Goal: Information Seeking & Learning: Check status

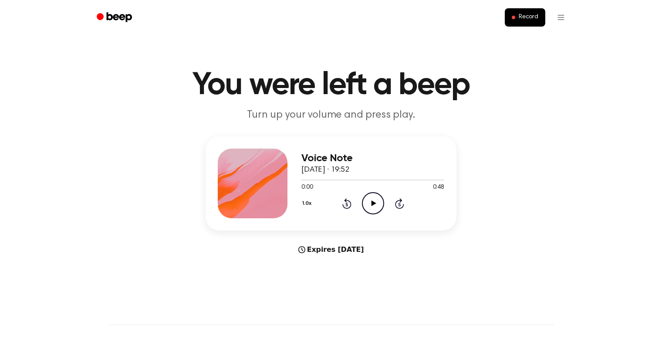
click at [372, 199] on icon "Play Audio" at bounding box center [373, 203] width 22 height 22
click at [375, 210] on icon "Pause Audio" at bounding box center [373, 203] width 22 height 22
click at [378, 199] on icon "Play Audio" at bounding box center [373, 203] width 22 height 22
click at [378, 203] on icon "Pause Audio" at bounding box center [373, 203] width 22 height 22
click at [378, 203] on icon "Play Audio" at bounding box center [373, 203] width 22 height 22
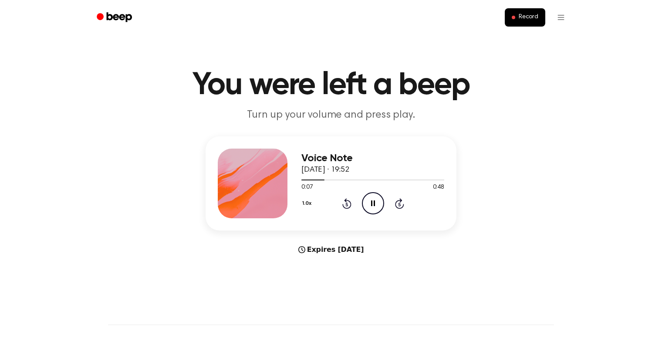
click at [378, 203] on icon "Pause Audio" at bounding box center [373, 203] width 22 height 22
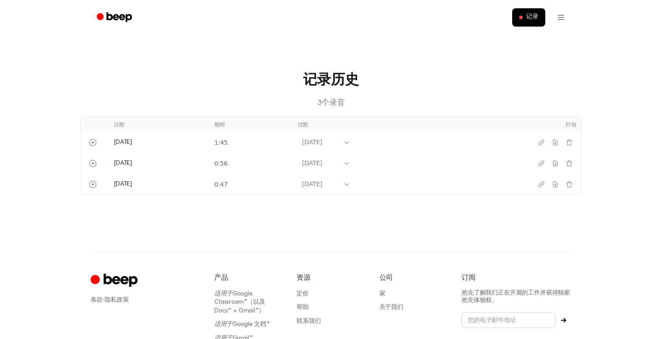
click at [472, 78] on h3 "记录历史" at bounding box center [331, 80] width 474 height 21
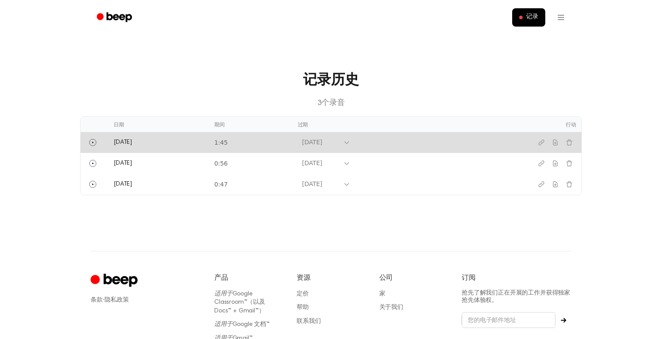
click at [349, 149] on td "[DATE]" at bounding box center [402, 142] width 219 height 21
click at [343, 145] on div "[DATE]" at bounding box center [320, 142] width 45 height 11
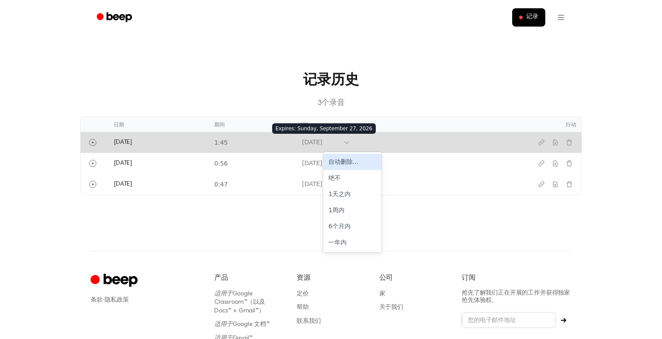
click at [343, 145] on div "[DATE]" at bounding box center [320, 142] width 45 height 11
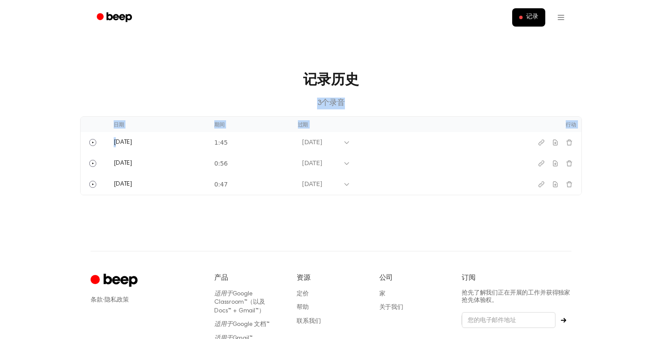
drag, startPoint x: 120, startPoint y: 142, endPoint x: 193, endPoint y: 121, distance: 76.4
click at [193, 111] on div "记录历史 3 个 录音 日期 期间 过期 行动 [DATE] 1:45 [DATE] [DATE] 0:56 [DATE] [DATE] 0:47 [DATE]" at bounding box center [331, 132] width 502 height 125
drag, startPoint x: 177, startPoint y: 146, endPoint x: 474, endPoint y: 123, distance: 297.5
click at [474, 123] on table "日期 期间 过期 行动 [DATE] 1:45 [DATE] [DATE] 0:56 [DATE] [DATE] 0:47 [DATE]" at bounding box center [331, 156] width 501 height 78
click at [534, 102] on p "3 个 录音" at bounding box center [331, 104] width 474 height 12
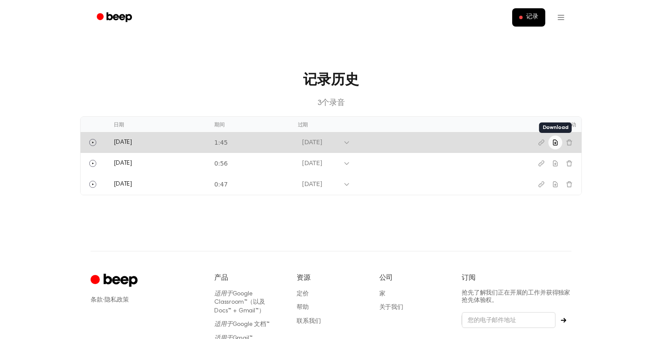
click at [560, 140] on button "下载录音" at bounding box center [555, 142] width 14 height 14
click at [322, 141] on font "[DATE]" at bounding box center [312, 142] width 20 height 7
click at [153, 139] on td "[DATE]" at bounding box center [158, 142] width 101 height 21
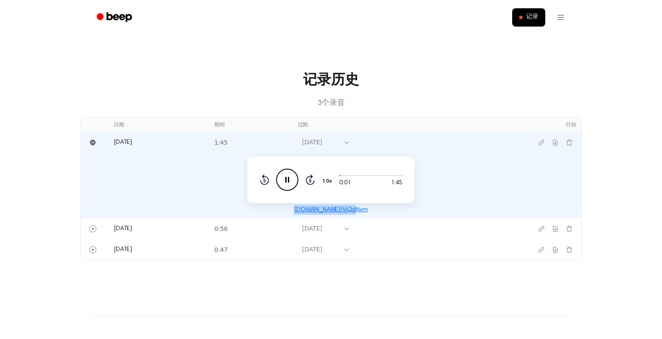
drag, startPoint x: 298, startPoint y: 210, endPoint x: 364, endPoint y: 207, distance: 66.3
click at [364, 207] on div "[DOMAIN_NAME]/VjQdNvm" at bounding box center [331, 210] width 491 height 10
click at [277, 169] on div "0:05 1:45 1.0x Rewind 5 seconds Pause Audio Skip 5 seconds" at bounding box center [330, 179] width 167 height 47
click at [281, 173] on icon "Pause Audio" at bounding box center [287, 180] width 22 height 22
